Goal: Navigation & Orientation: Find specific page/section

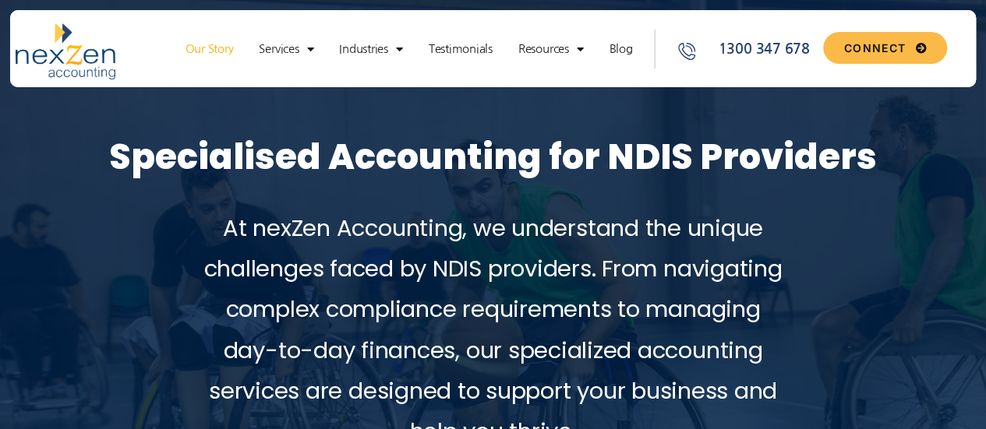
click at [228, 49] on link "Our Story" at bounding box center [210, 49] width 64 height 16
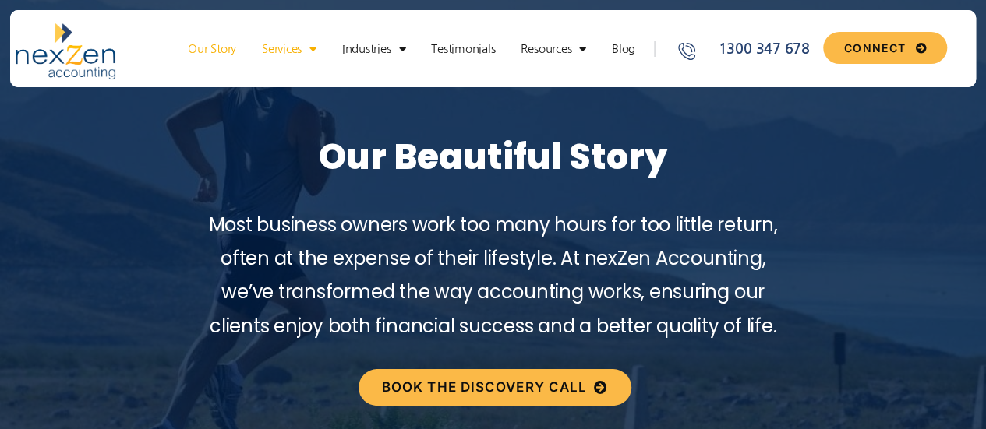
click at [316, 38] on span "Menu" at bounding box center [309, 49] width 15 height 27
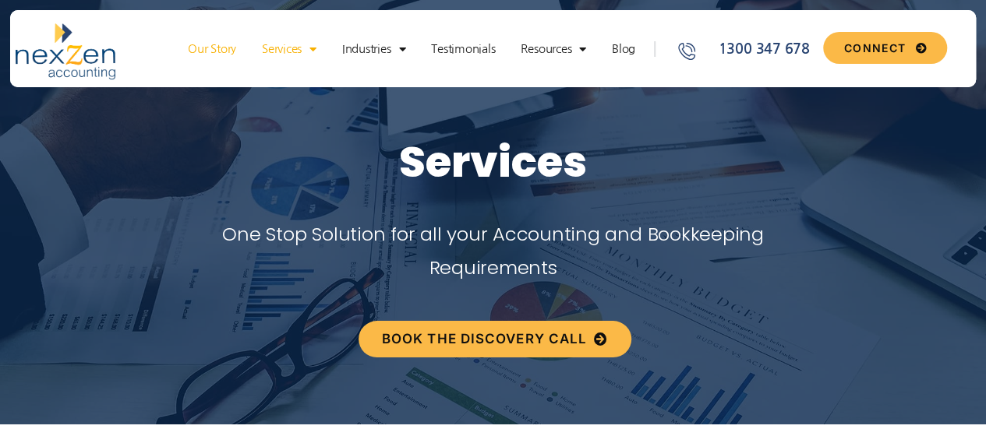
click at [232, 43] on link "Our Story" at bounding box center [212, 49] width 64 height 16
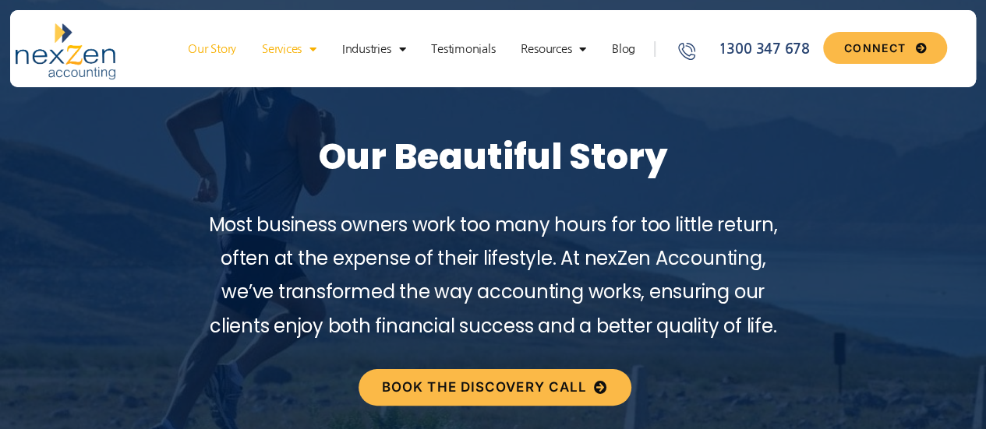
click at [324, 41] on link "Services" at bounding box center [289, 49] width 70 height 16
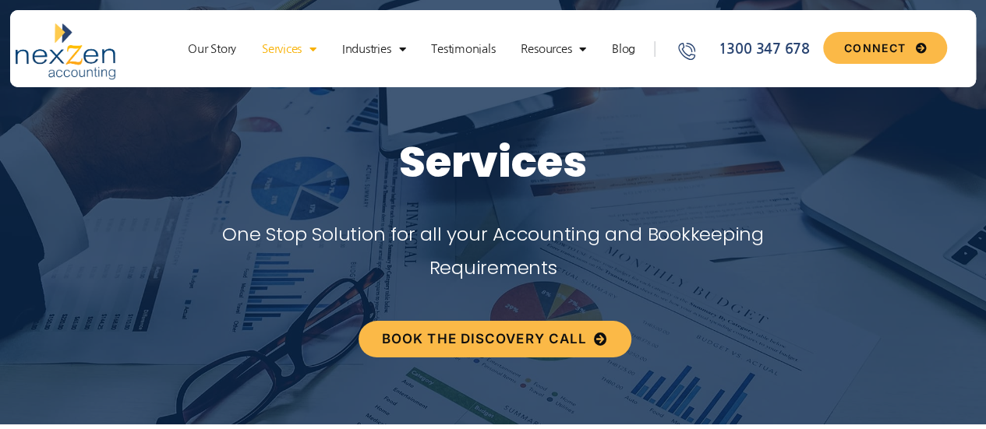
click at [92, 60] on img at bounding box center [66, 51] width 101 height 56
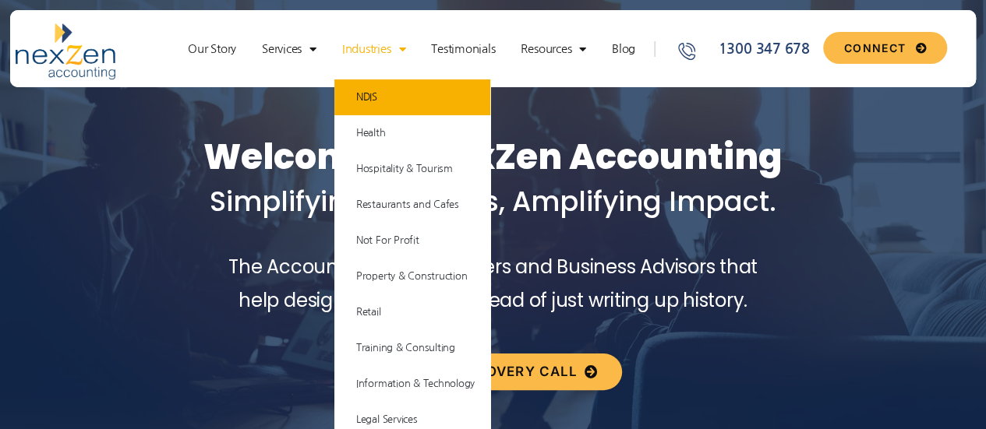
click at [400, 99] on link "NDIS" at bounding box center [412, 97] width 156 height 36
